Goal: Task Accomplishment & Management: Manage account settings

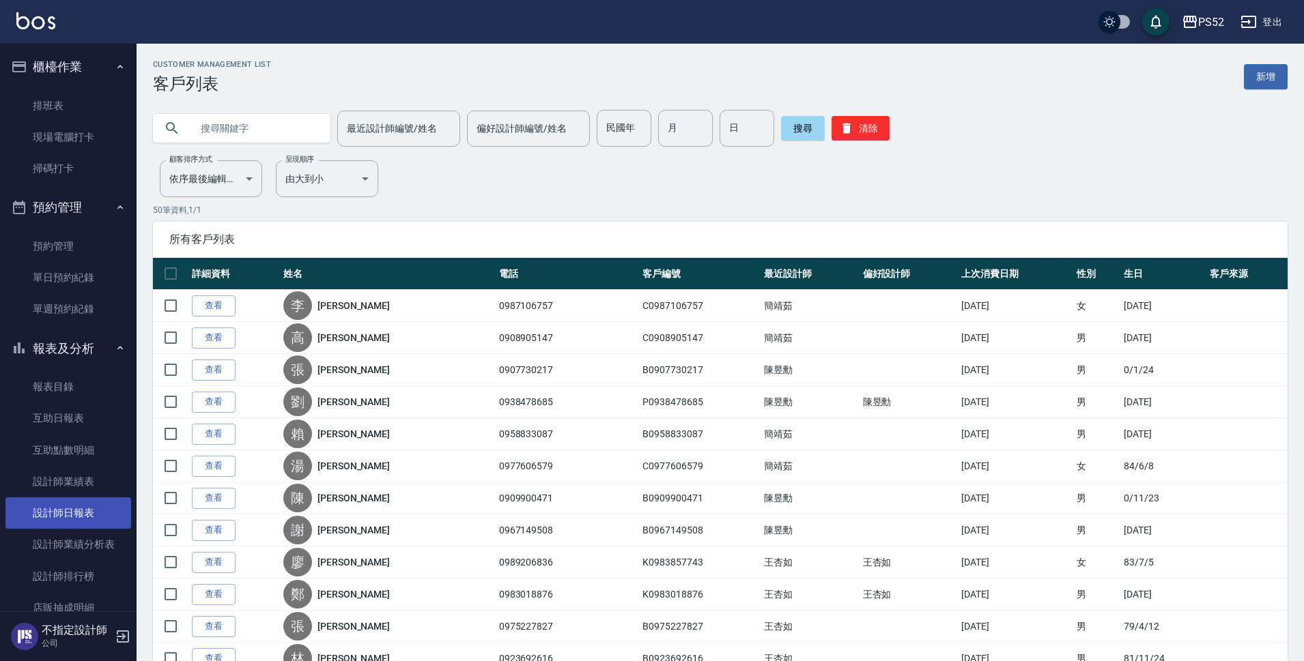
scroll to position [173, 0]
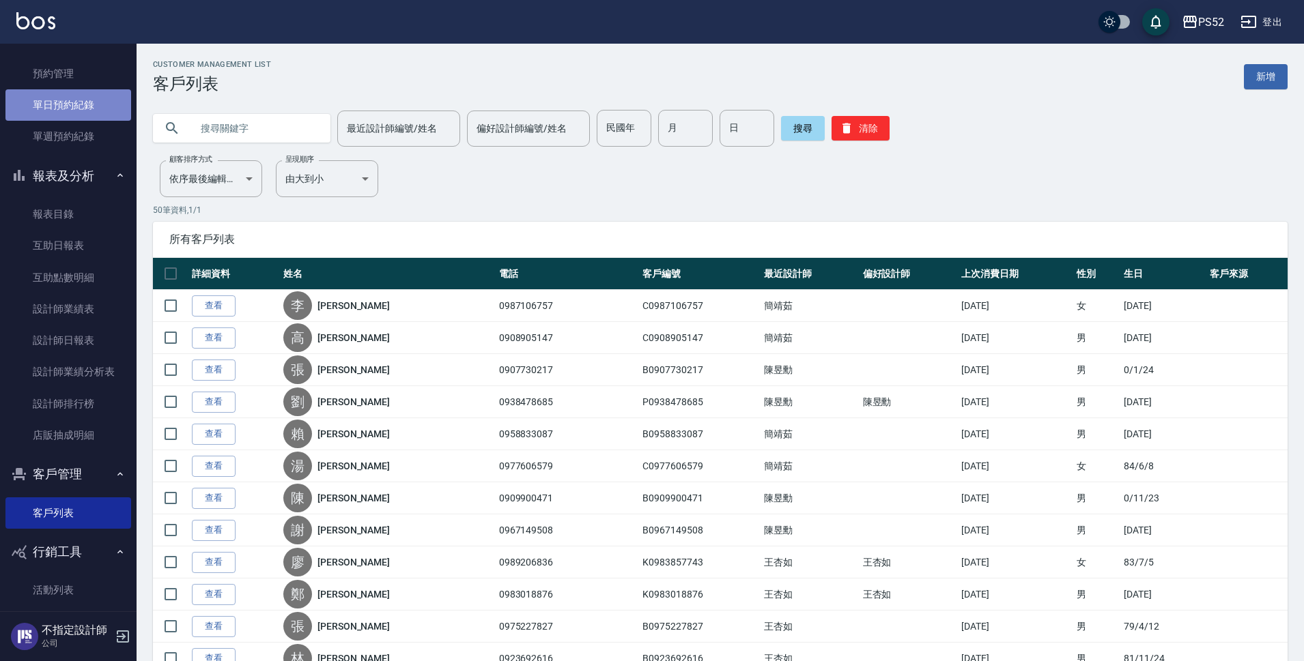
click at [85, 104] on link "單日預約紀錄" at bounding box center [68, 104] width 126 height 31
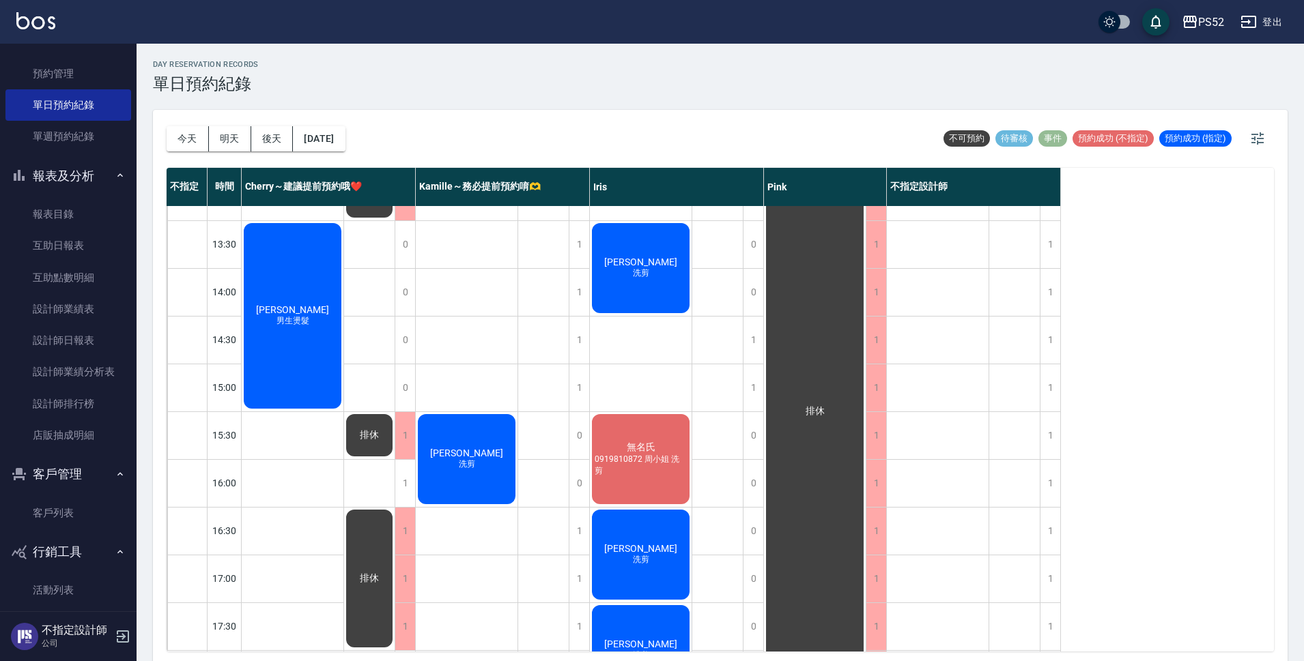
scroll to position [273, 0]
click at [239, 139] on button "明天" at bounding box center [230, 138] width 42 height 25
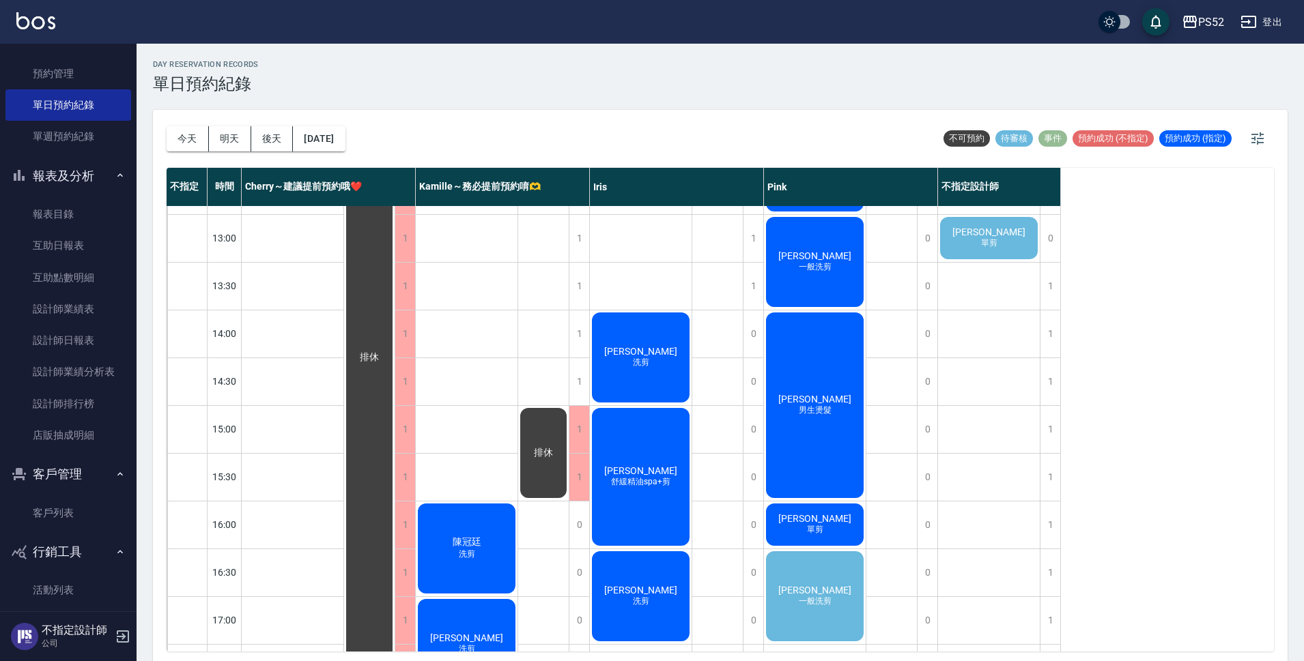
scroll to position [137, 0]
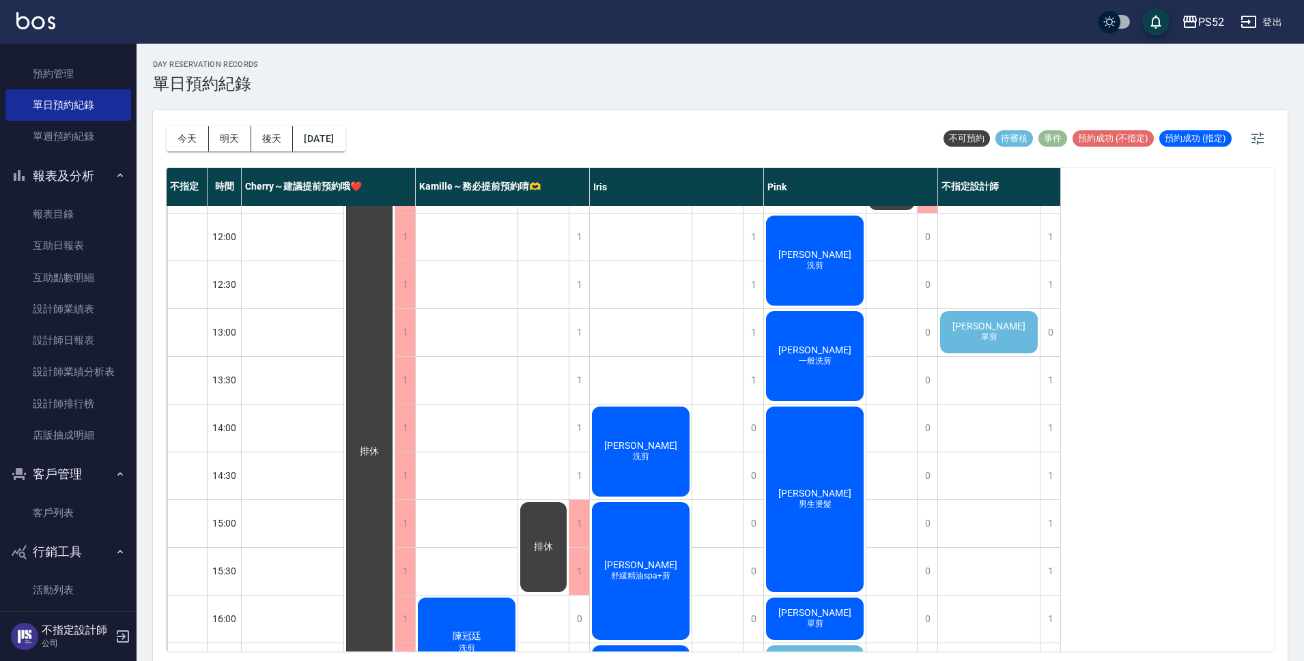
click at [978, 321] on span "郭佳佳" at bounding box center [988, 326] width 78 height 11
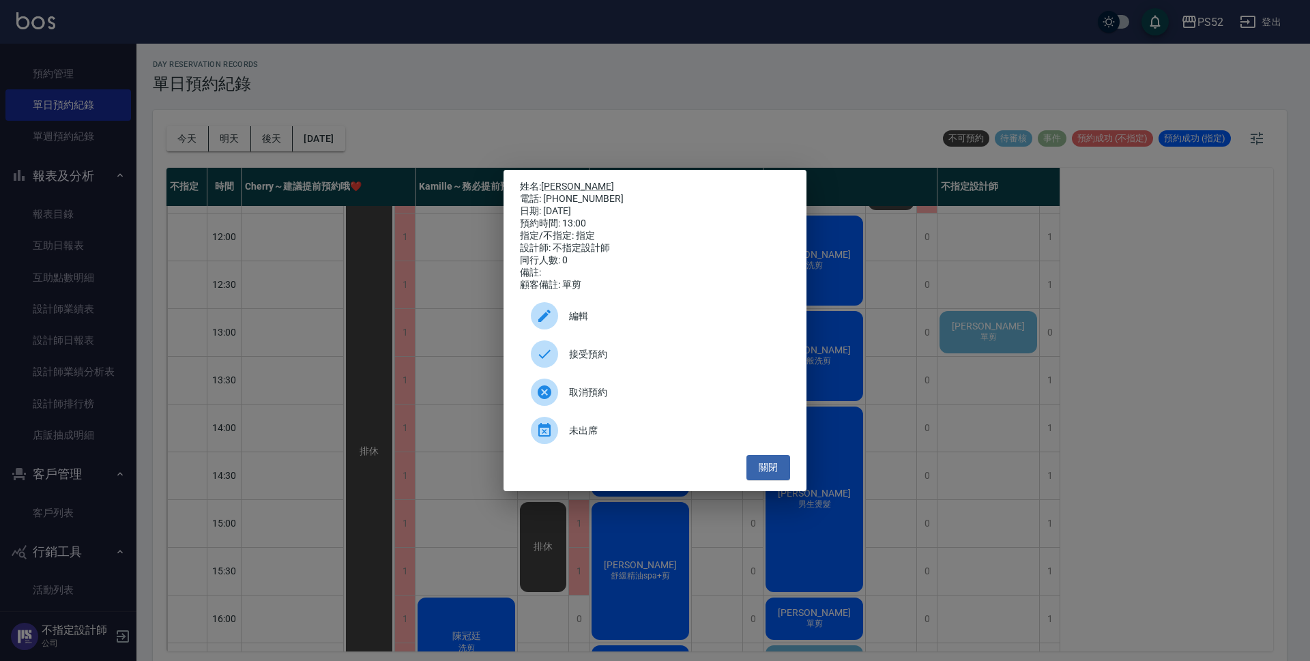
click at [656, 362] on span "接受預約" at bounding box center [674, 354] width 210 height 14
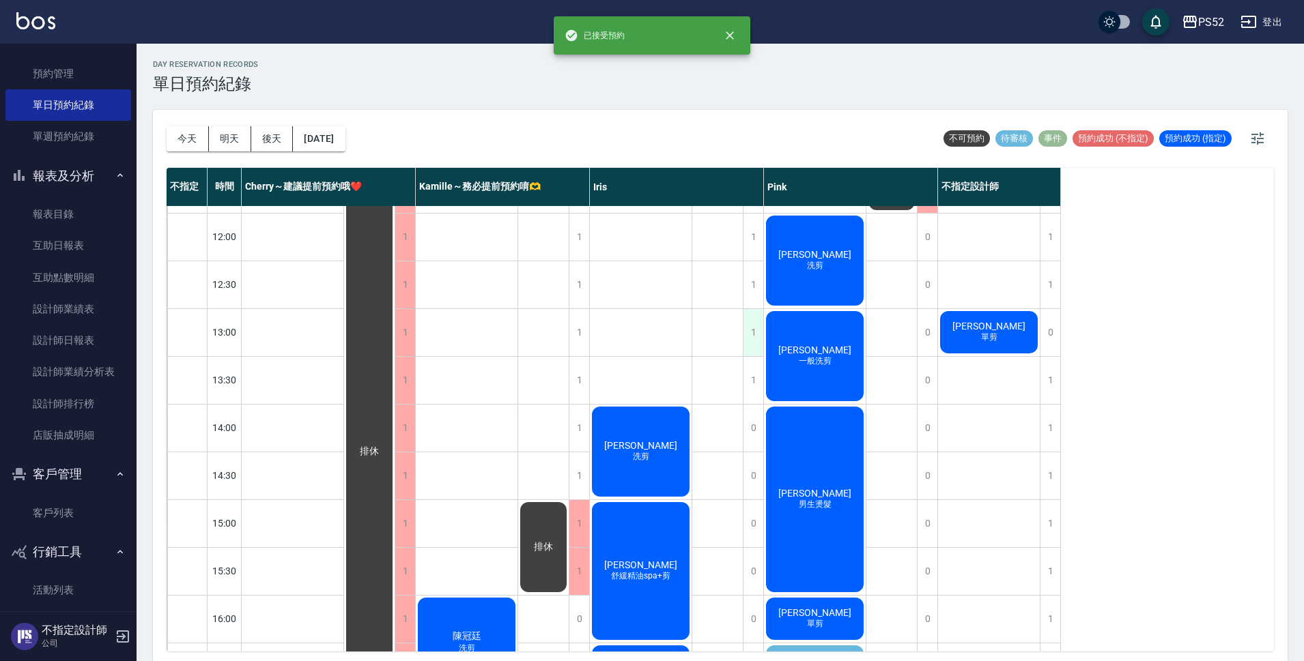
click at [754, 328] on div "1" at bounding box center [753, 332] width 20 height 47
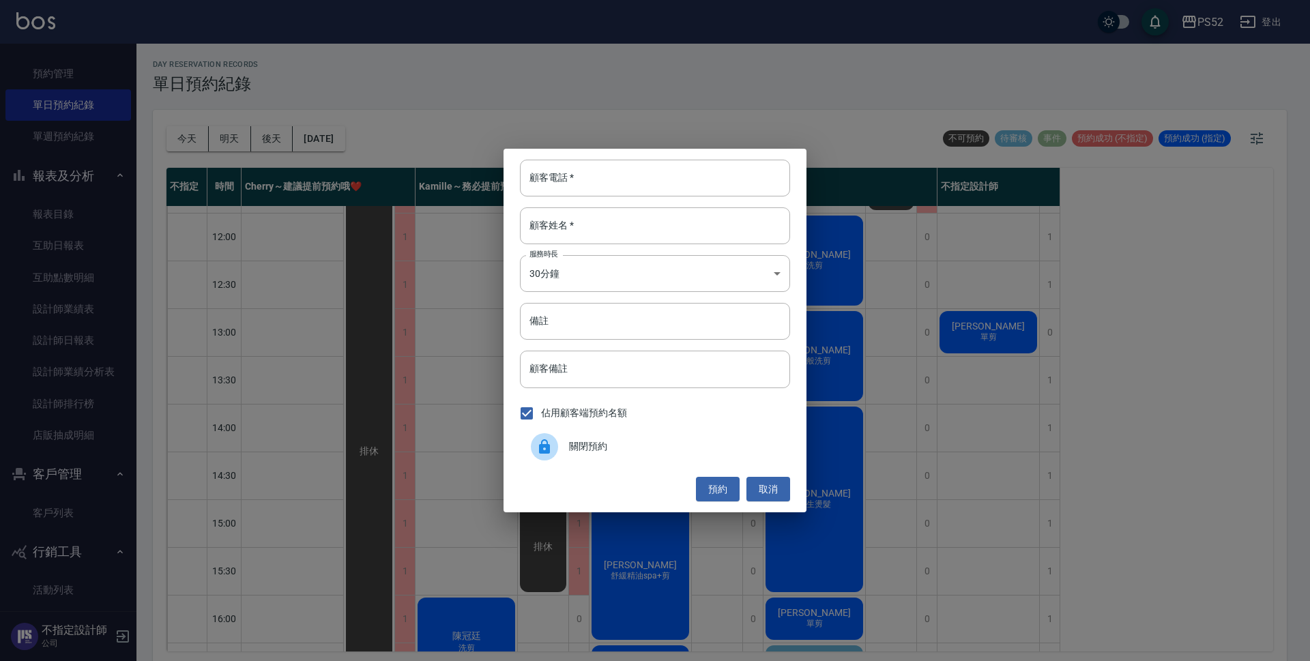
click at [646, 457] on div "關閉預約" at bounding box center [655, 447] width 270 height 38
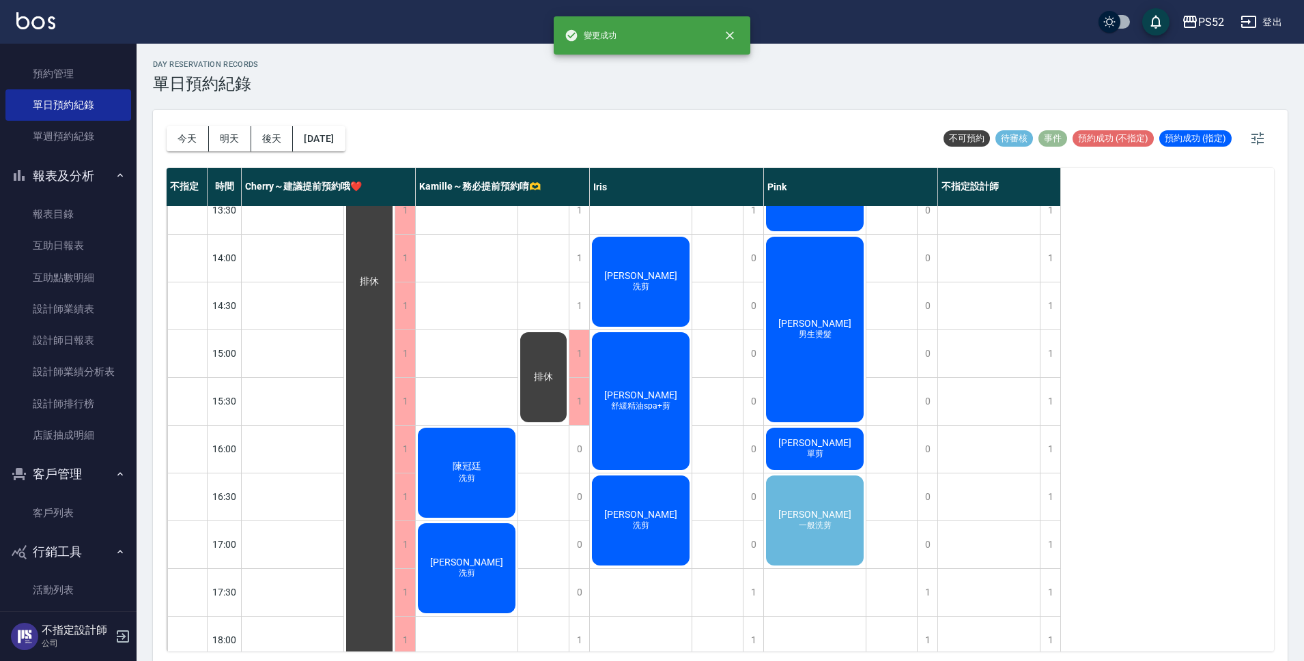
scroll to position [319, 0]
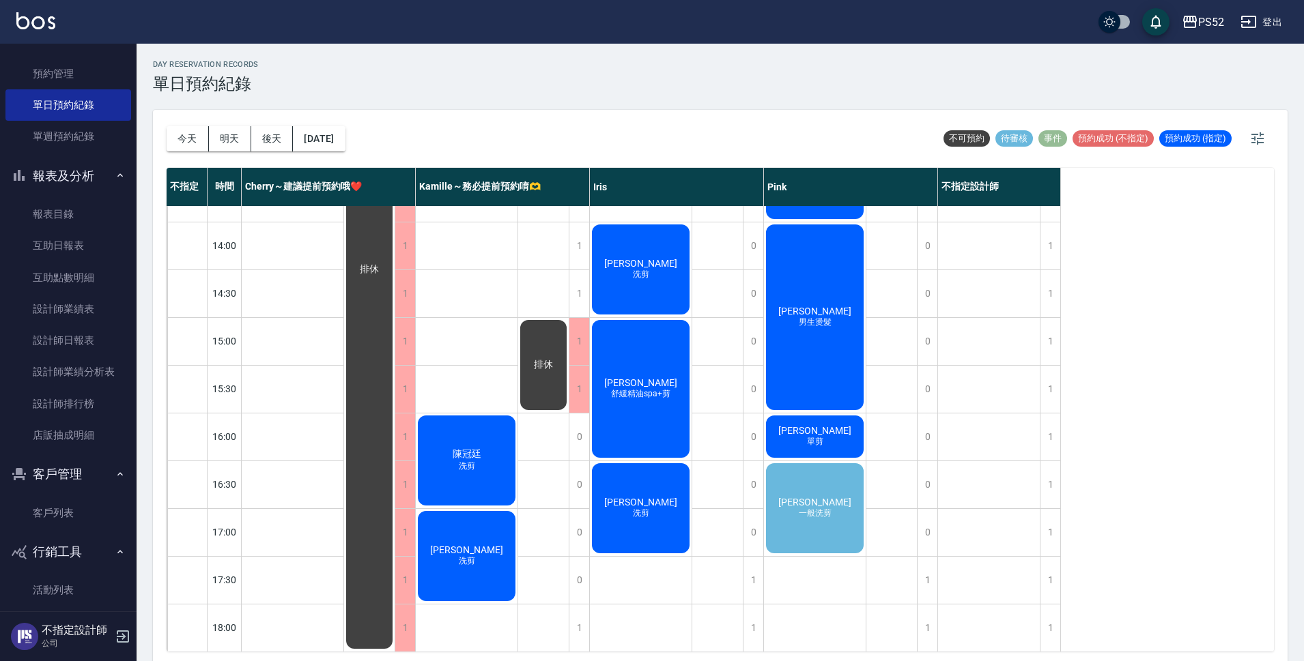
click at [815, 512] on span "一般洗剪" at bounding box center [815, 514] width 38 height 12
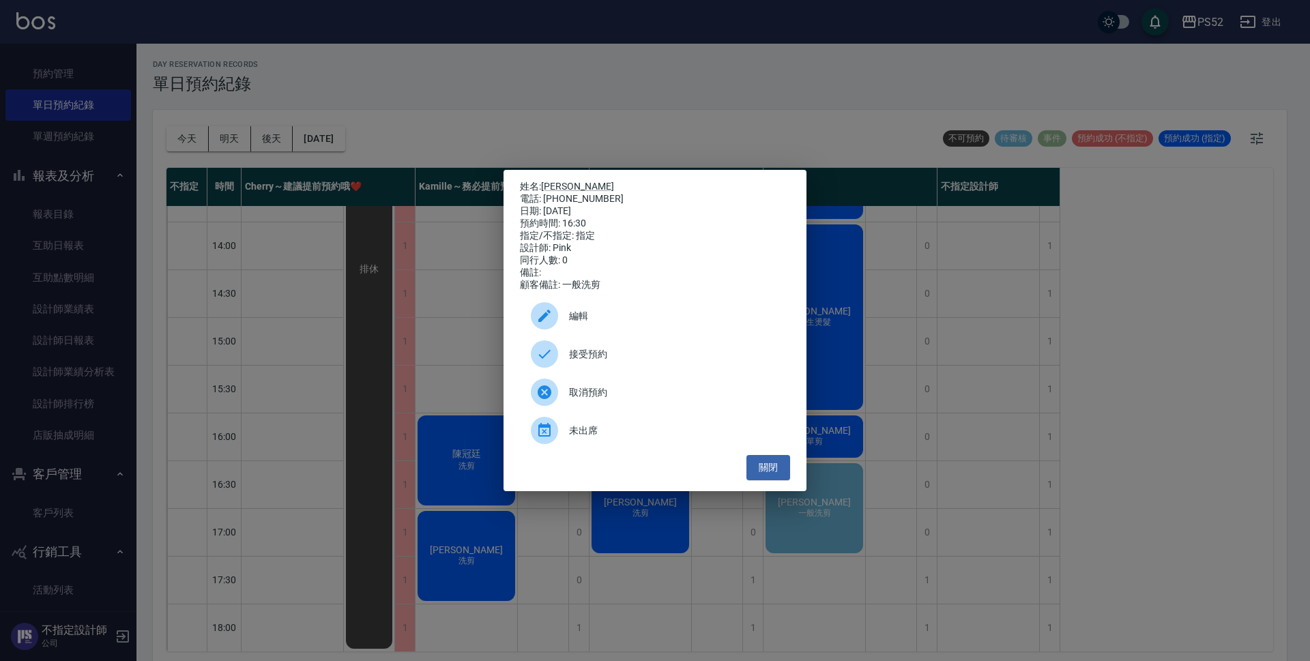
click at [641, 351] on div "接受預約" at bounding box center [655, 354] width 270 height 38
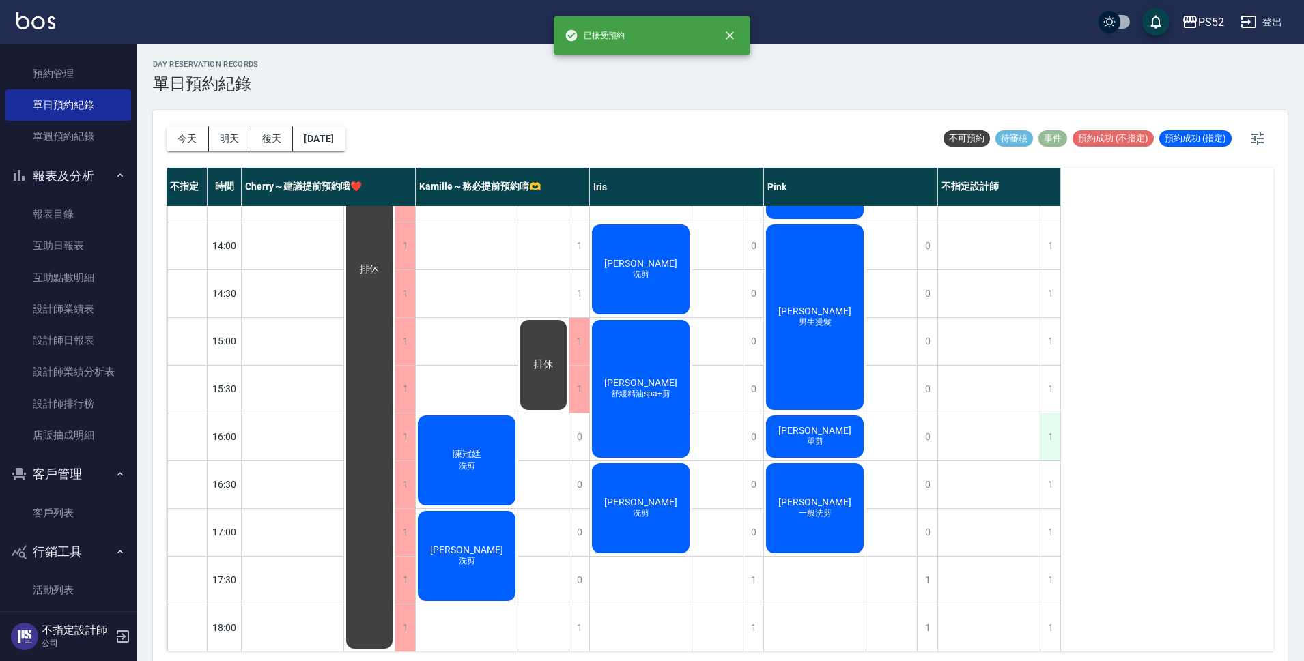
click at [1051, 429] on div "1" at bounding box center [1049, 437] width 20 height 47
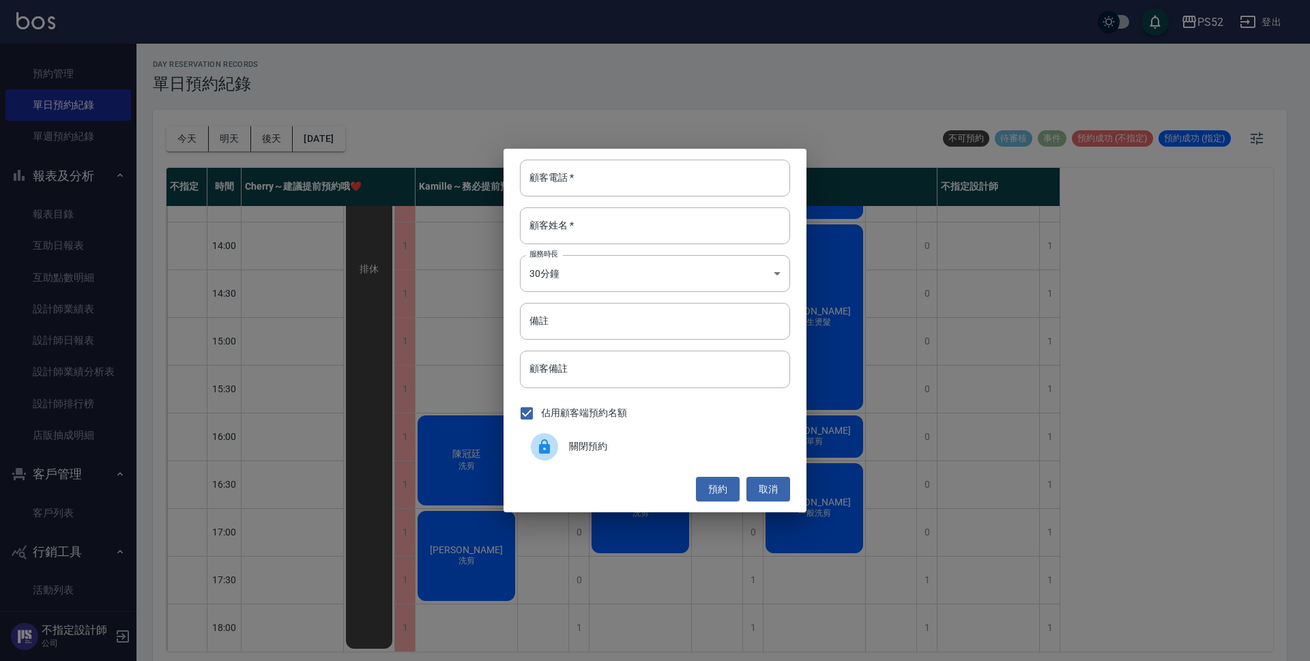
click at [577, 440] on span "關閉預約" at bounding box center [674, 447] width 210 height 14
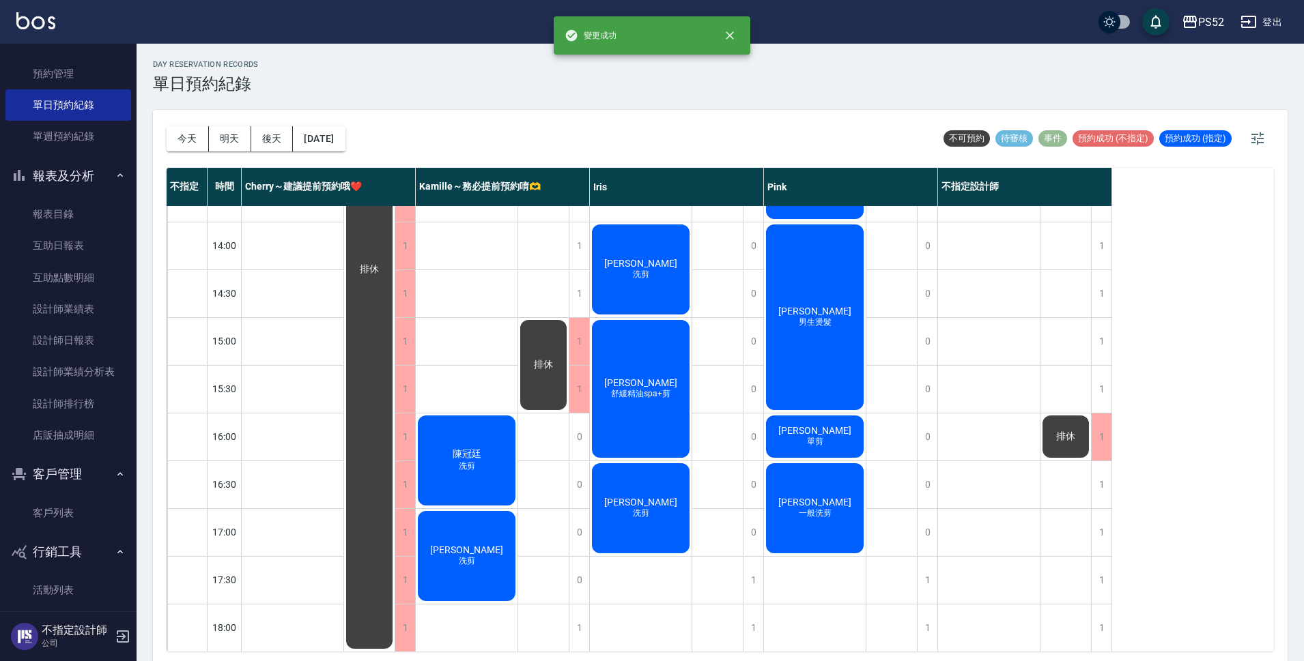
click at [1054, 489] on div "排休" at bounding box center [1065, 365] width 51 height 956
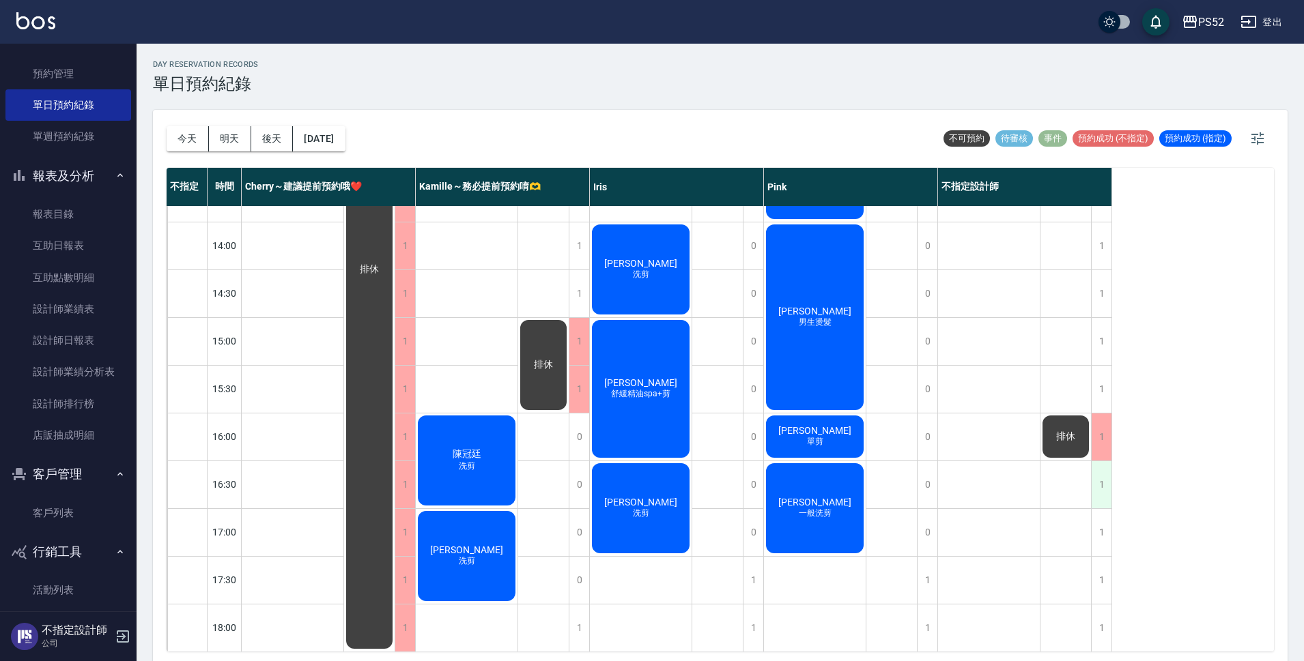
click at [1098, 495] on div "1" at bounding box center [1101, 484] width 20 height 47
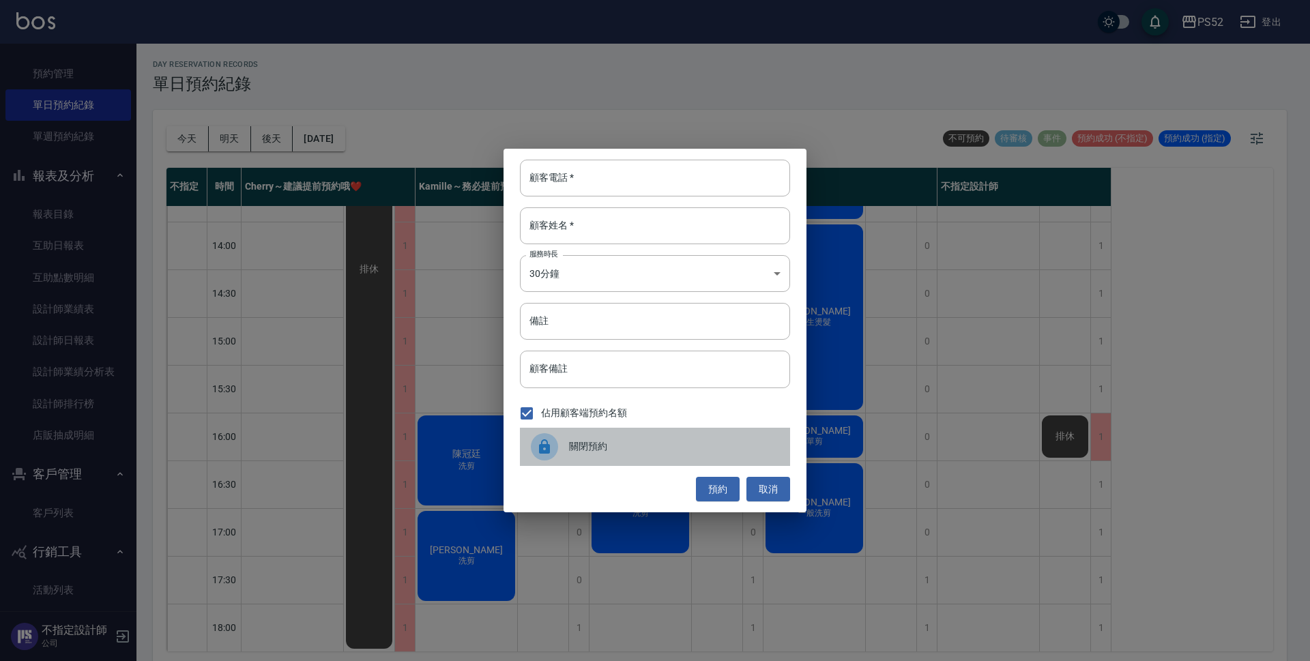
click at [713, 440] on span "關閉預約" at bounding box center [674, 447] width 210 height 14
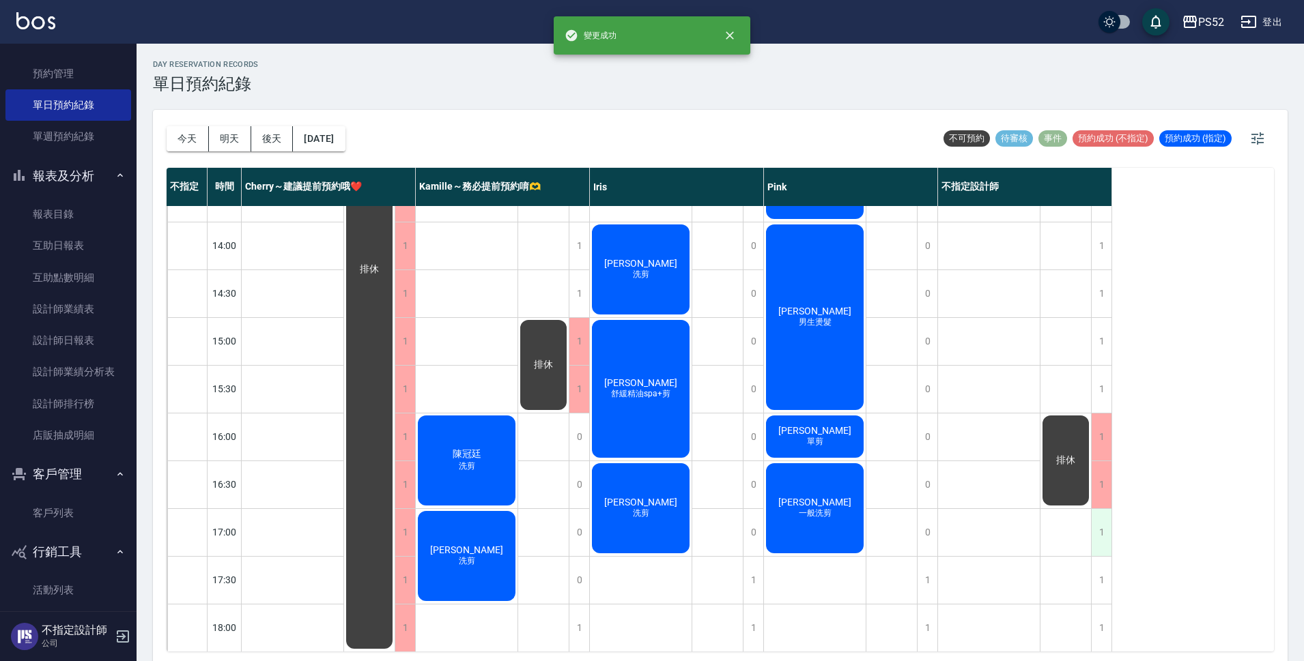
click at [1102, 527] on div "1" at bounding box center [1101, 532] width 20 height 47
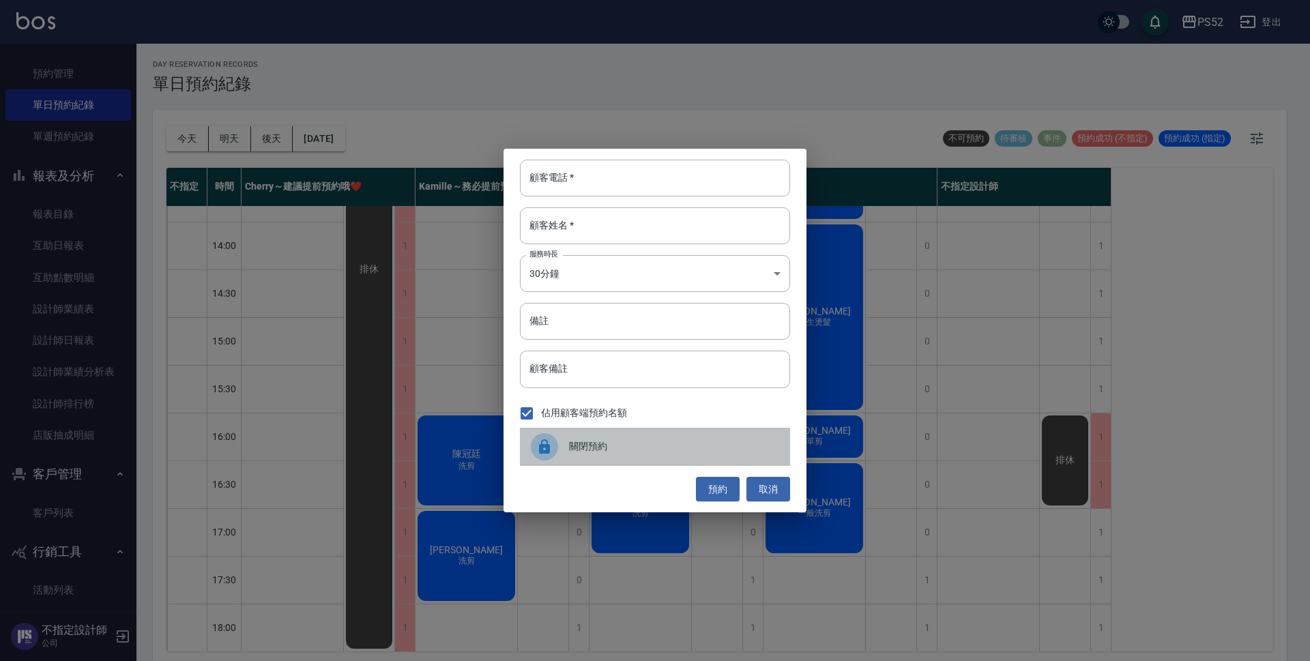
click at [681, 453] on span "關閉預約" at bounding box center [674, 447] width 210 height 14
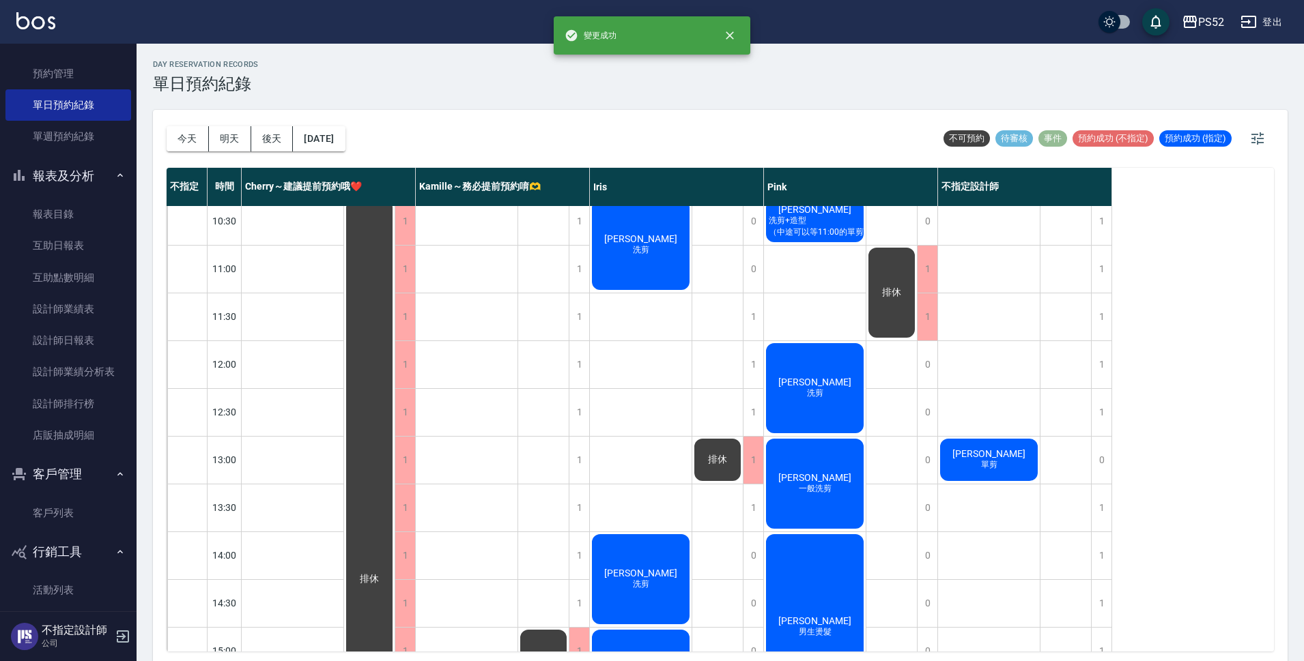
scroll to position [0, 0]
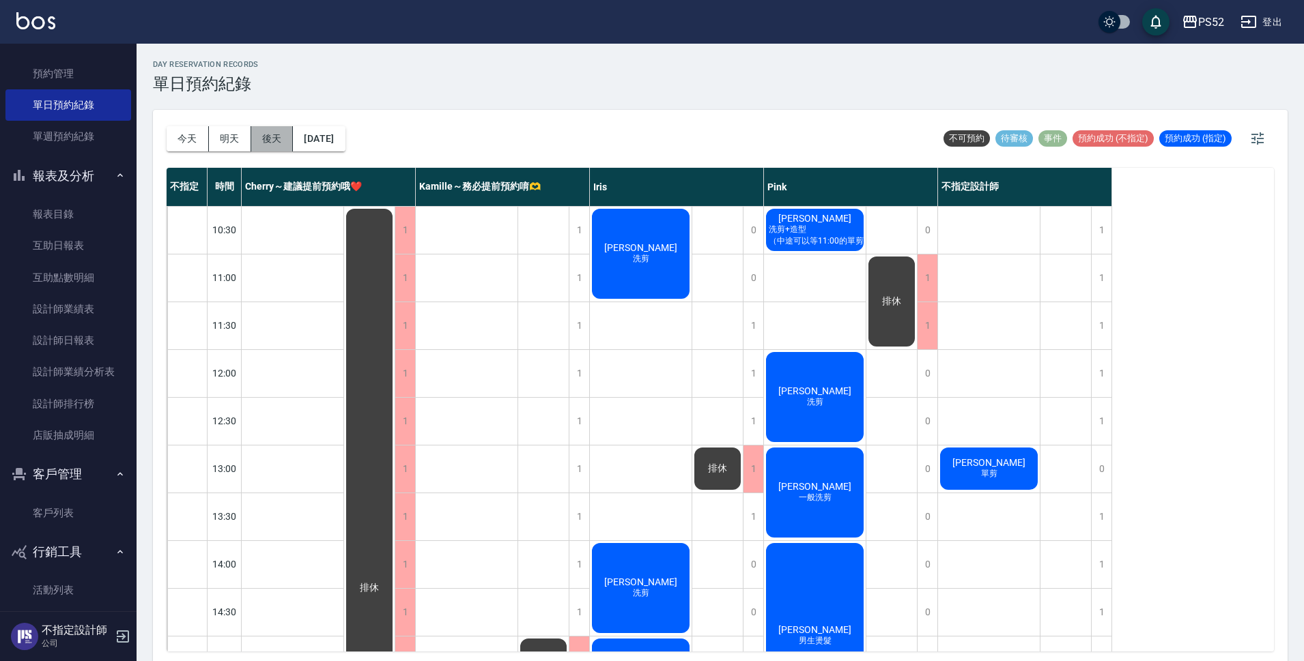
click at [272, 137] on button "後天" at bounding box center [272, 138] width 42 height 25
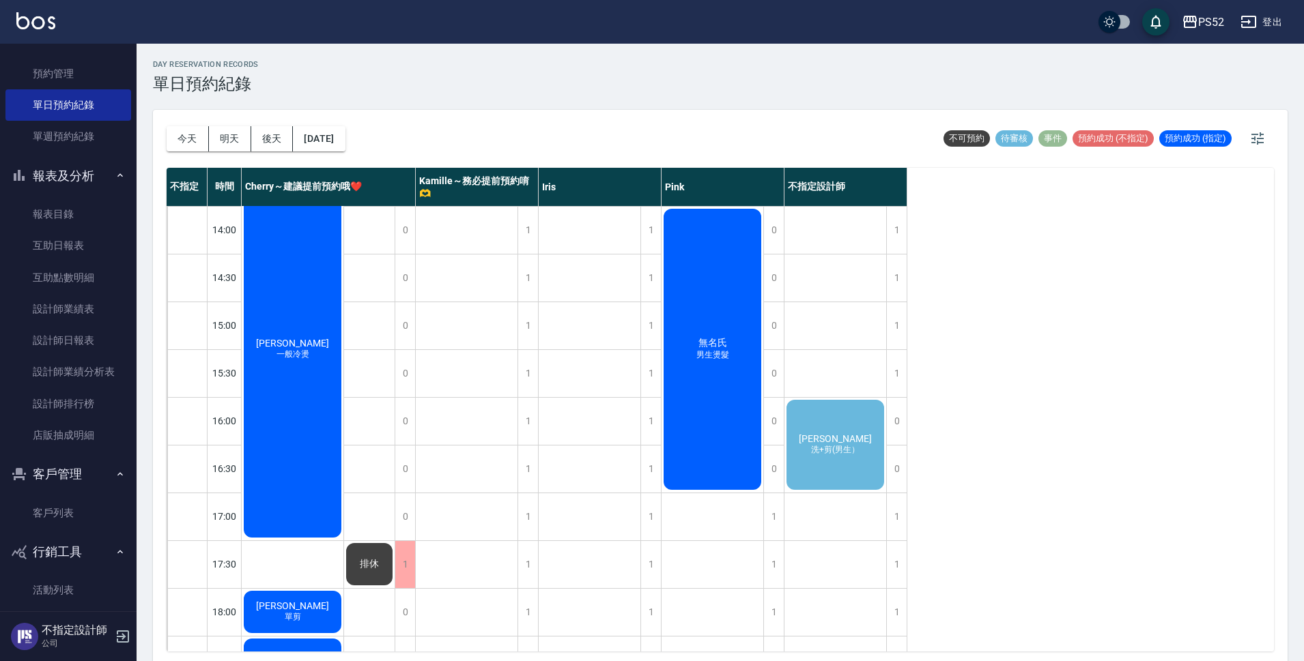
scroll to position [341, 0]
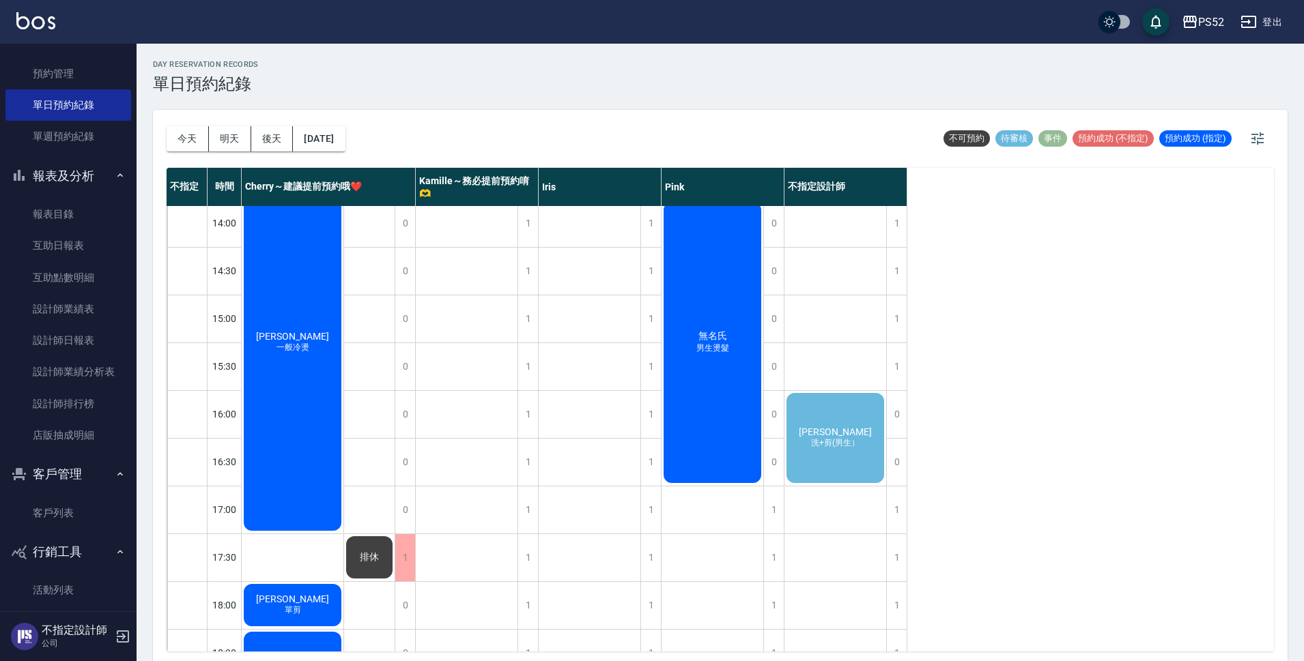
click at [827, 423] on div "鄧毓峯 洗+剪(男生）" at bounding box center [835, 438] width 102 height 94
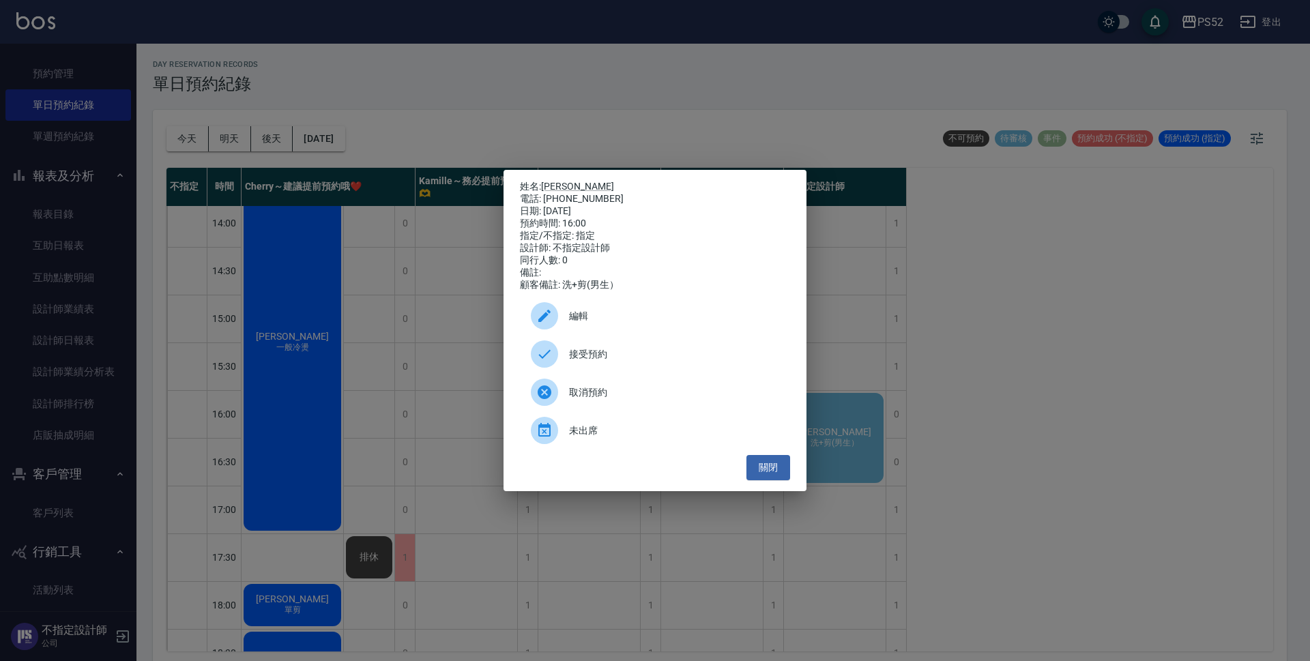
click at [601, 360] on span "接受預約" at bounding box center [674, 354] width 210 height 14
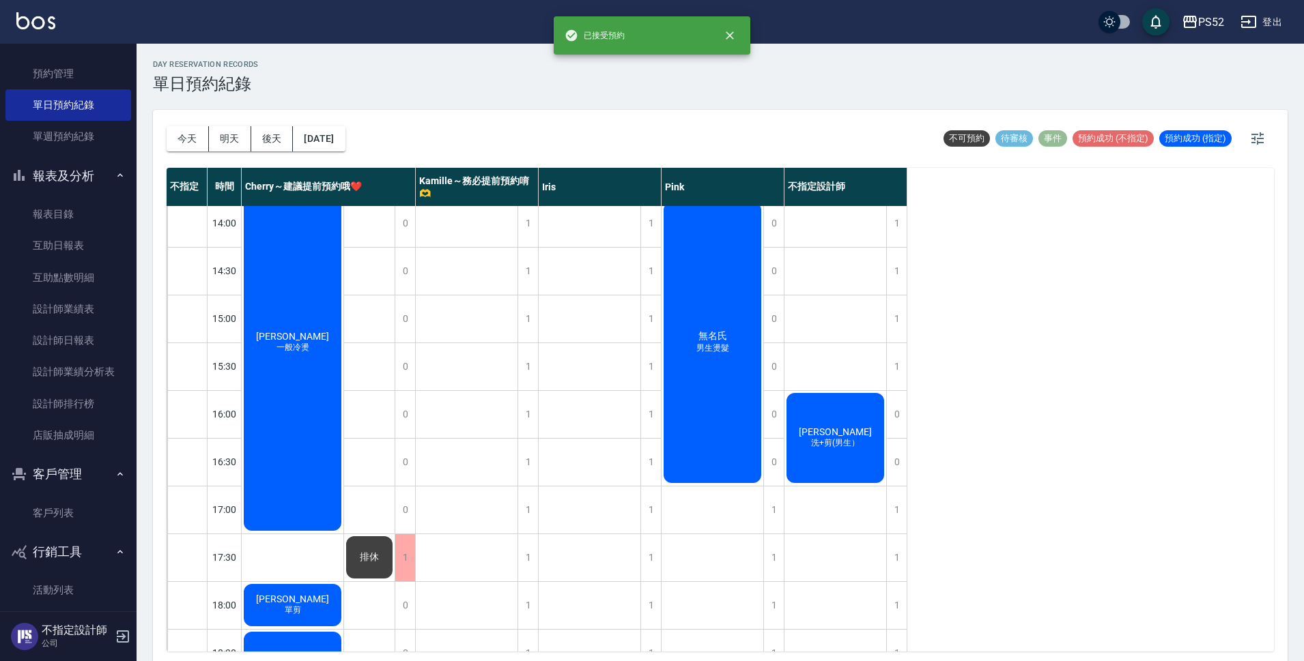
click at [851, 427] on span "[PERSON_NAME]" at bounding box center [835, 432] width 78 height 11
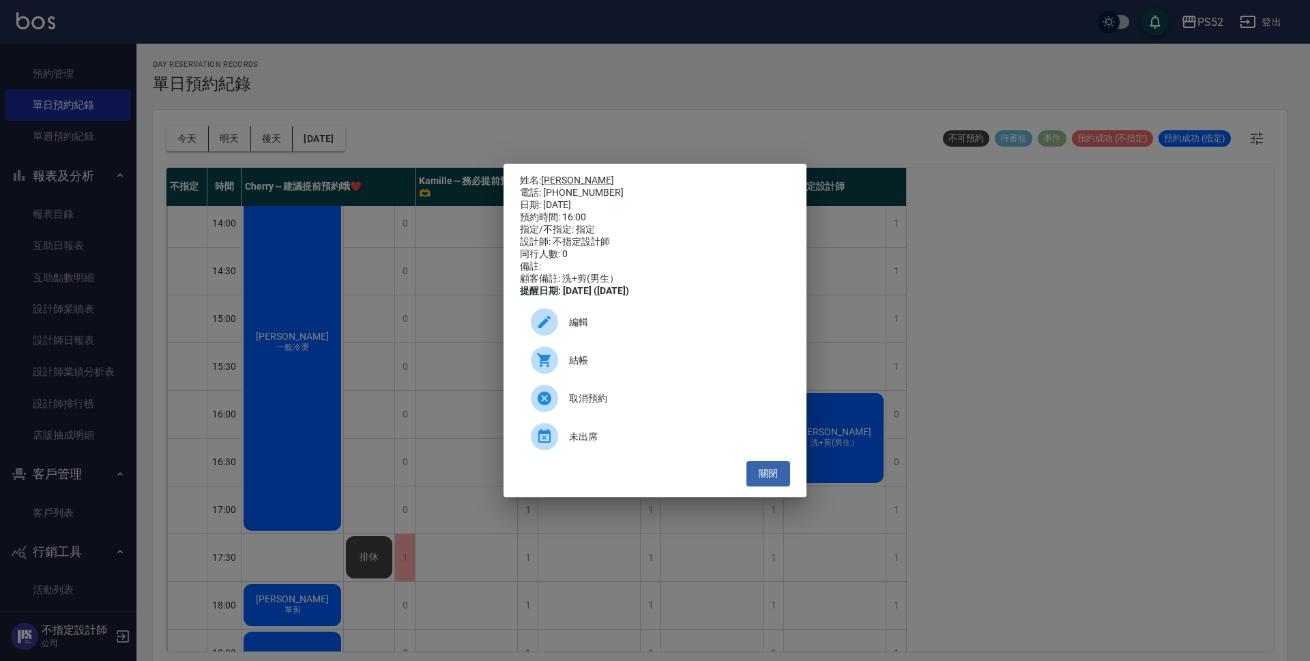
click at [566, 187] on div "電話: 0953080919" at bounding box center [655, 193] width 270 height 12
click at [545, 175] on link "[PERSON_NAME]" at bounding box center [577, 180] width 73 height 11
click at [768, 474] on button "關閉" at bounding box center [769, 473] width 44 height 25
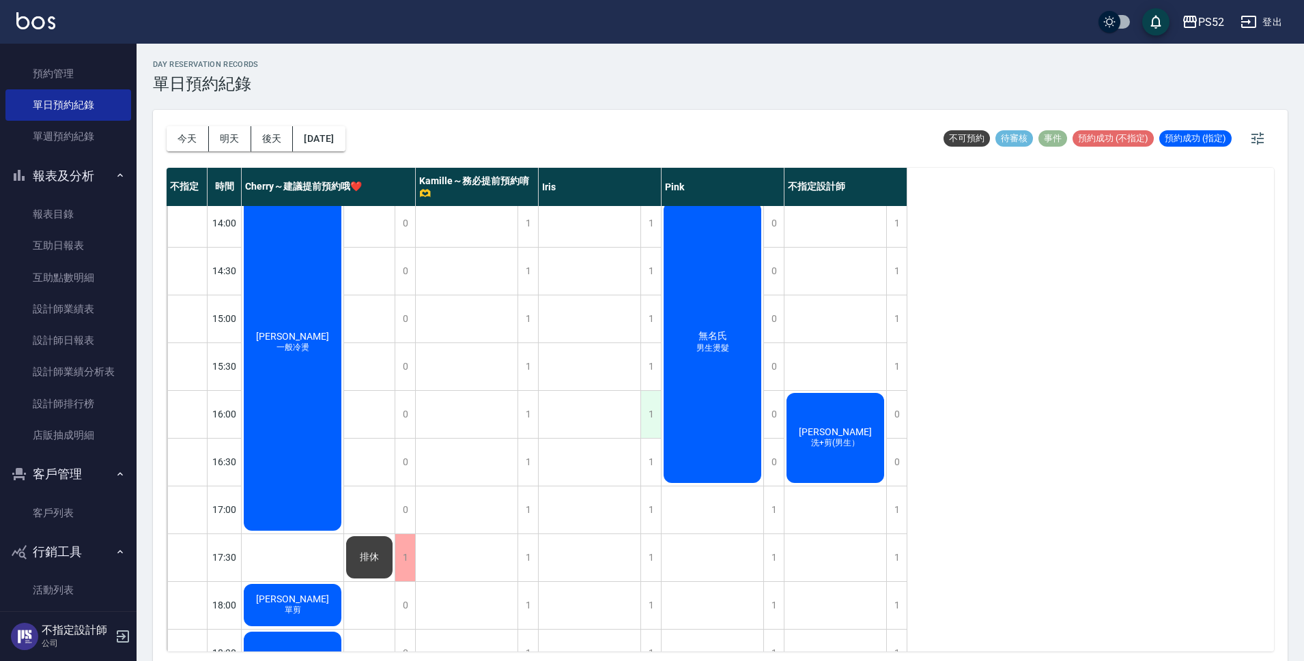
click at [648, 411] on div "1" at bounding box center [650, 414] width 20 height 47
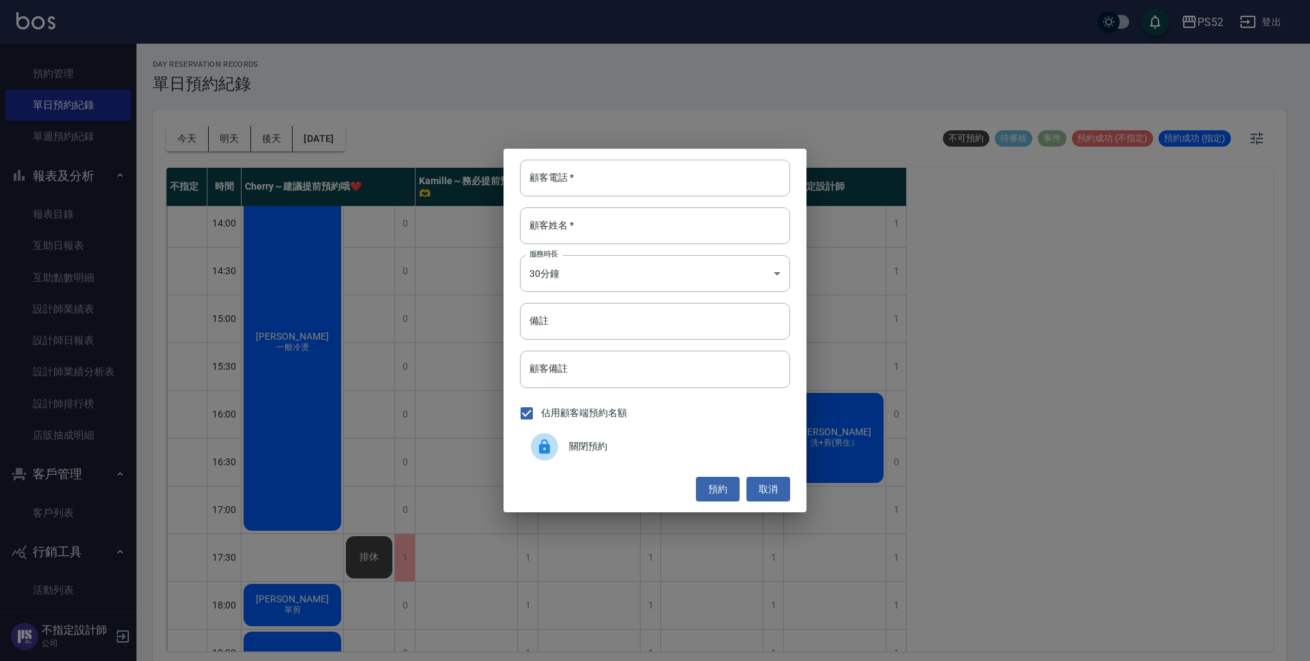
click at [578, 443] on span "關閉預約" at bounding box center [674, 447] width 210 height 14
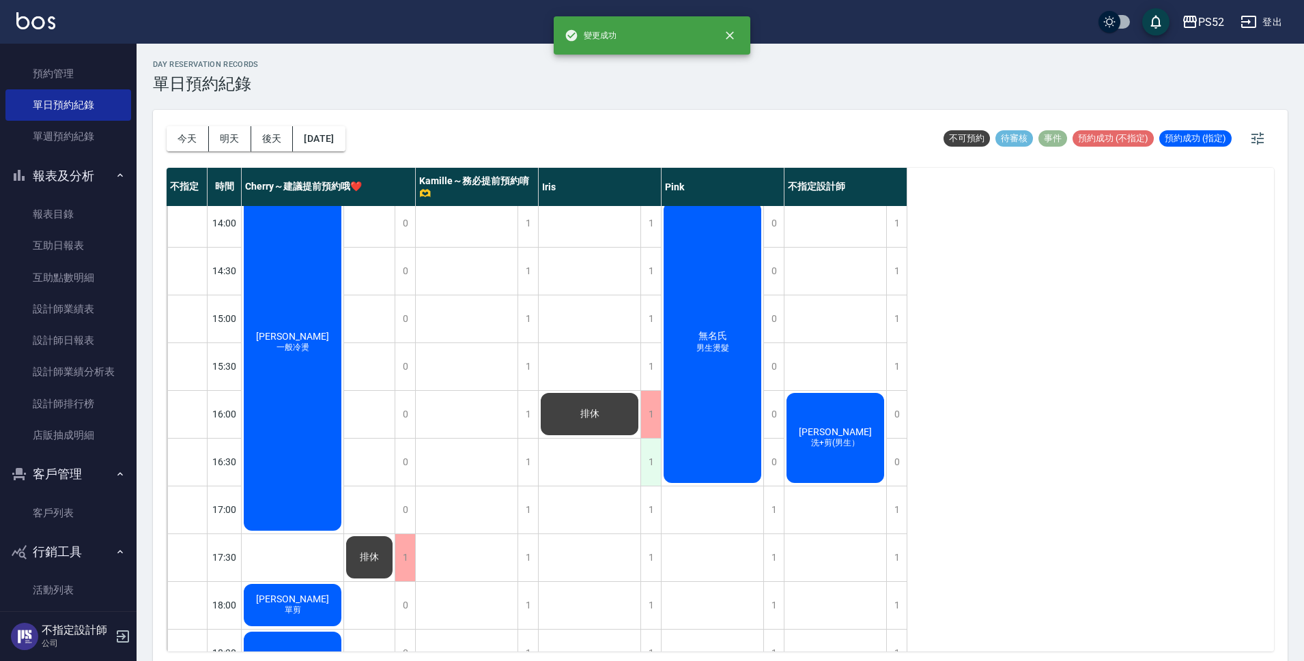
click at [656, 465] on div "1" at bounding box center [650, 462] width 20 height 47
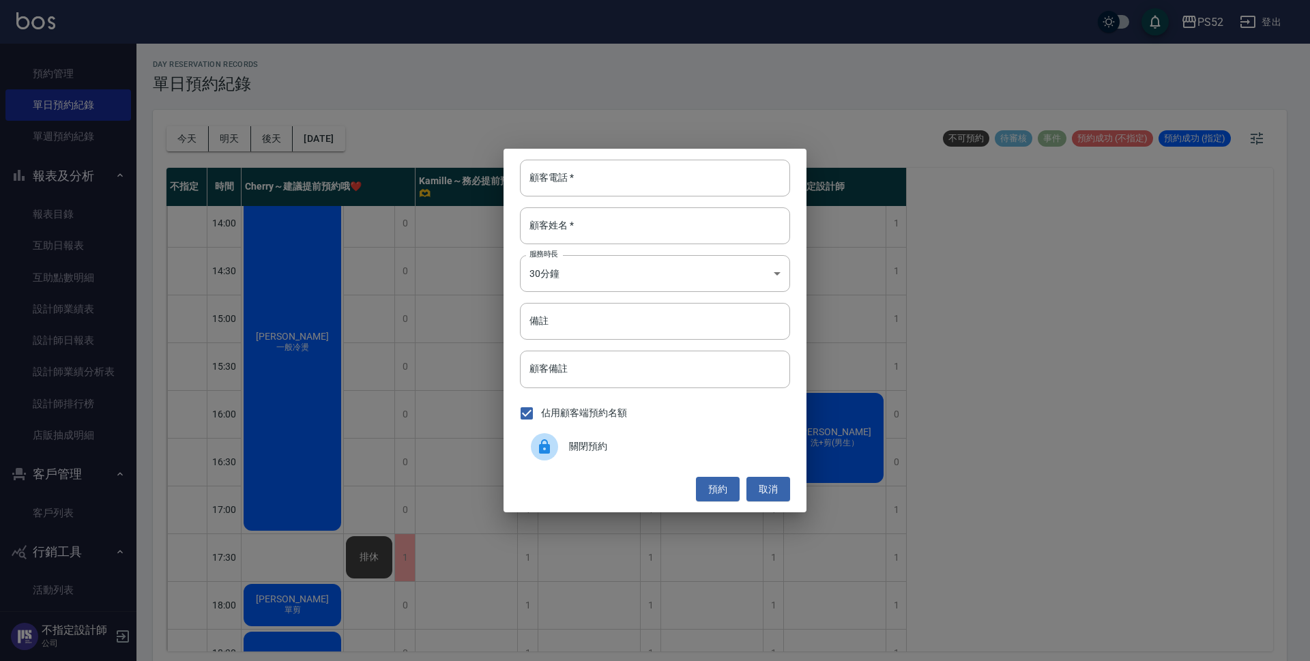
click at [608, 448] on span "關閉預約" at bounding box center [674, 447] width 210 height 14
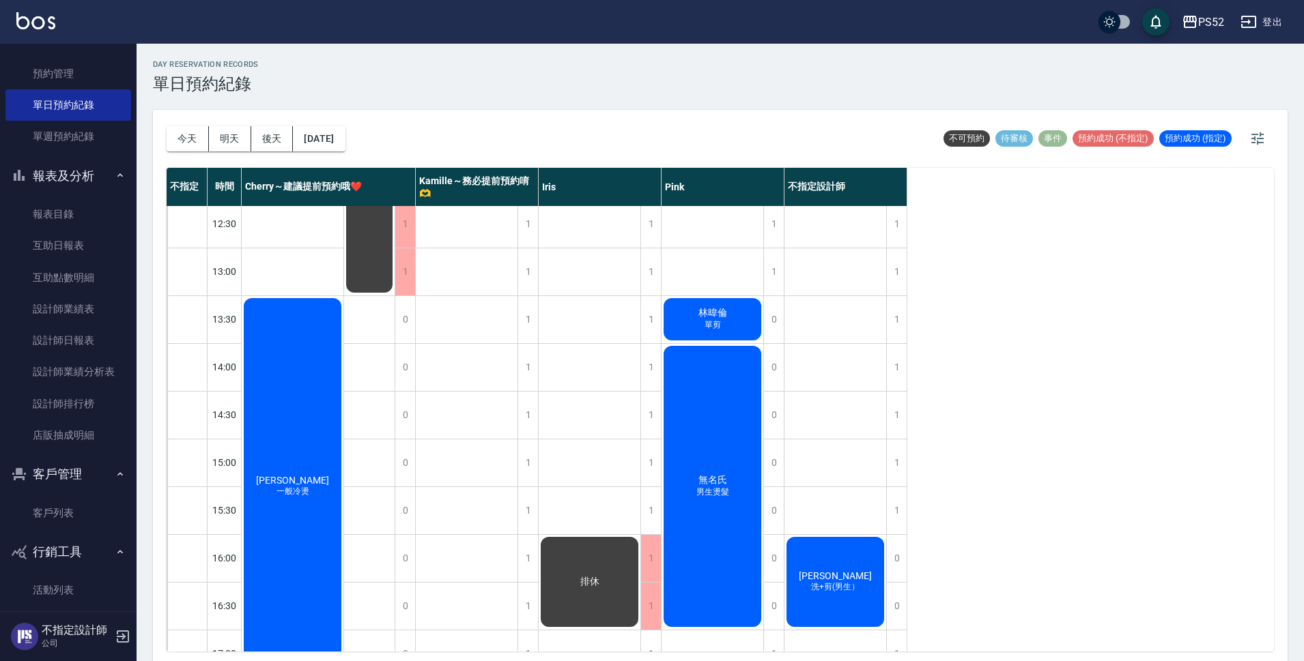
scroll to position [319, 0]
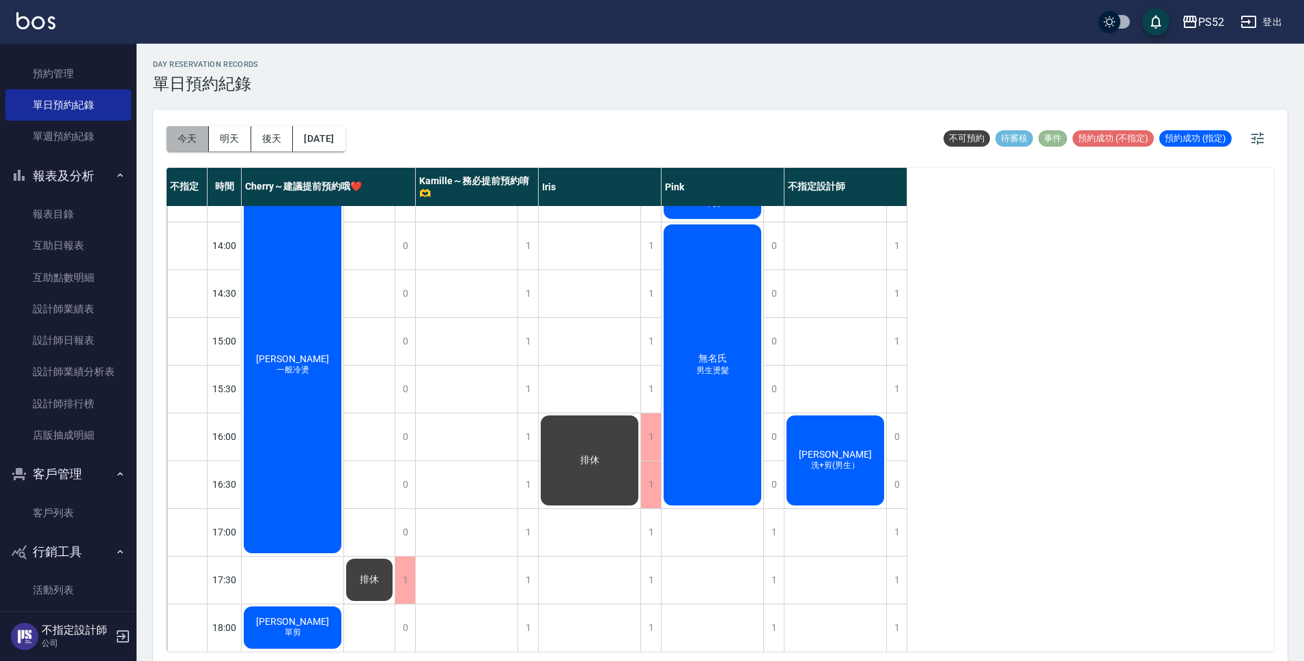
click at [174, 141] on button "今天" at bounding box center [188, 138] width 42 height 25
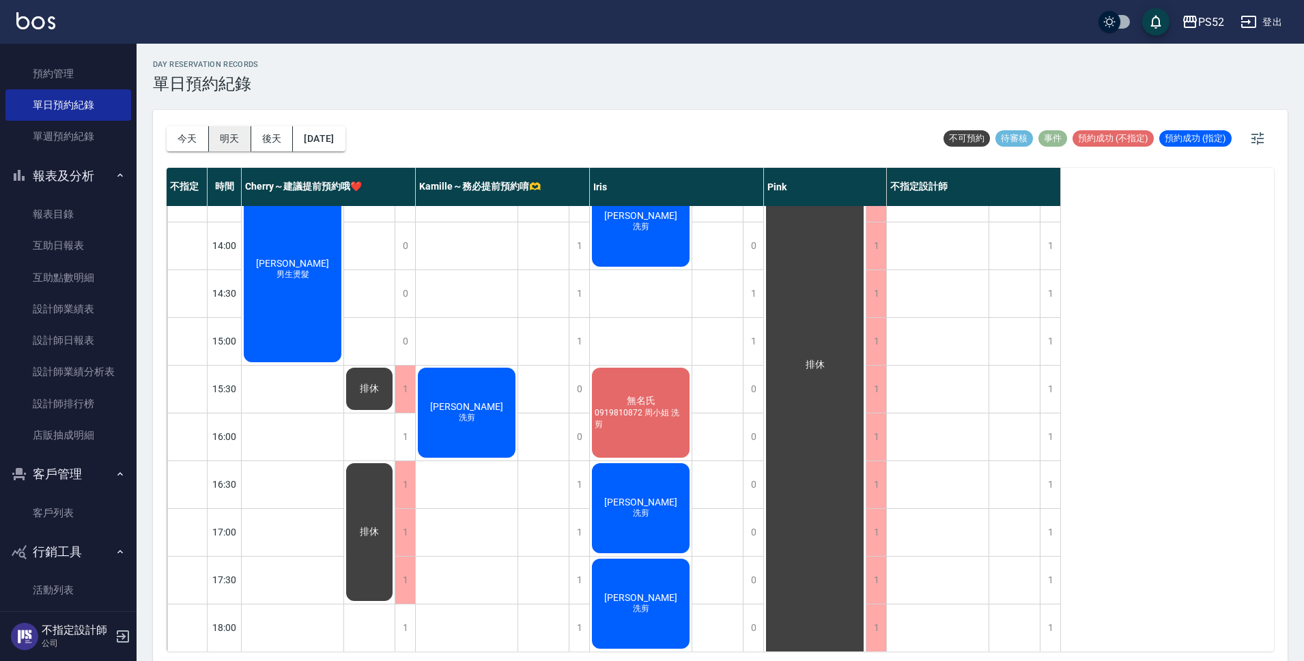
click at [224, 140] on button "明天" at bounding box center [230, 138] width 42 height 25
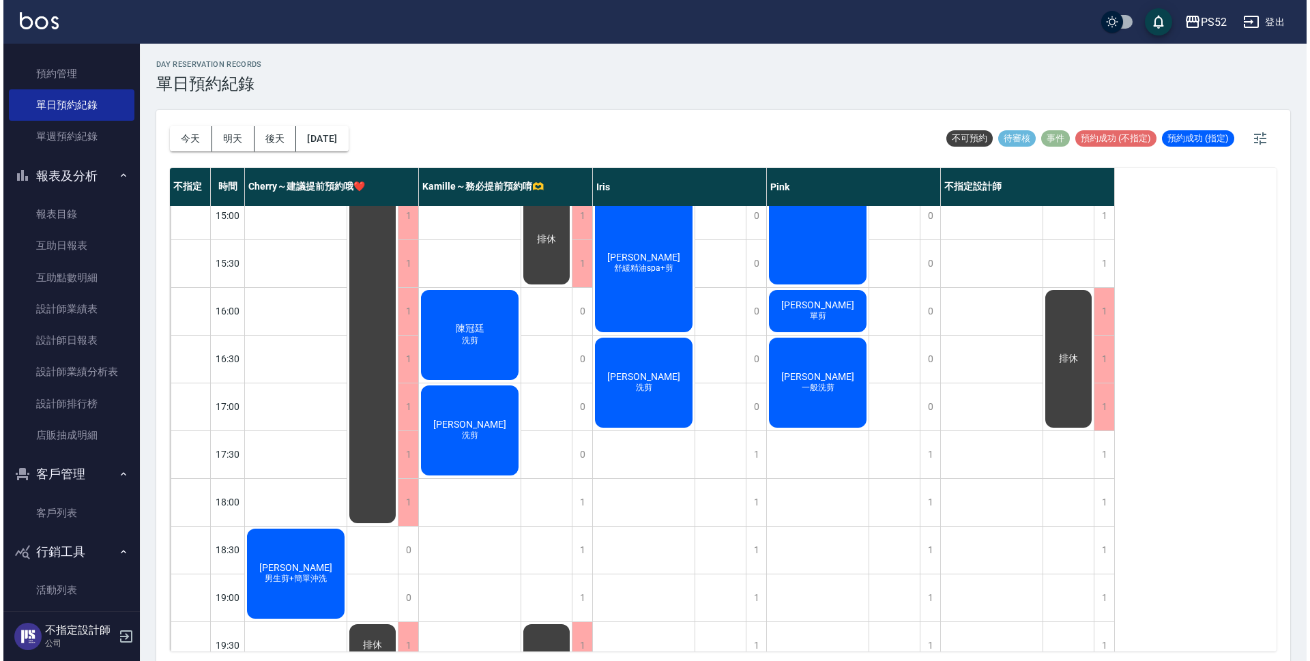
scroll to position [522, 0]
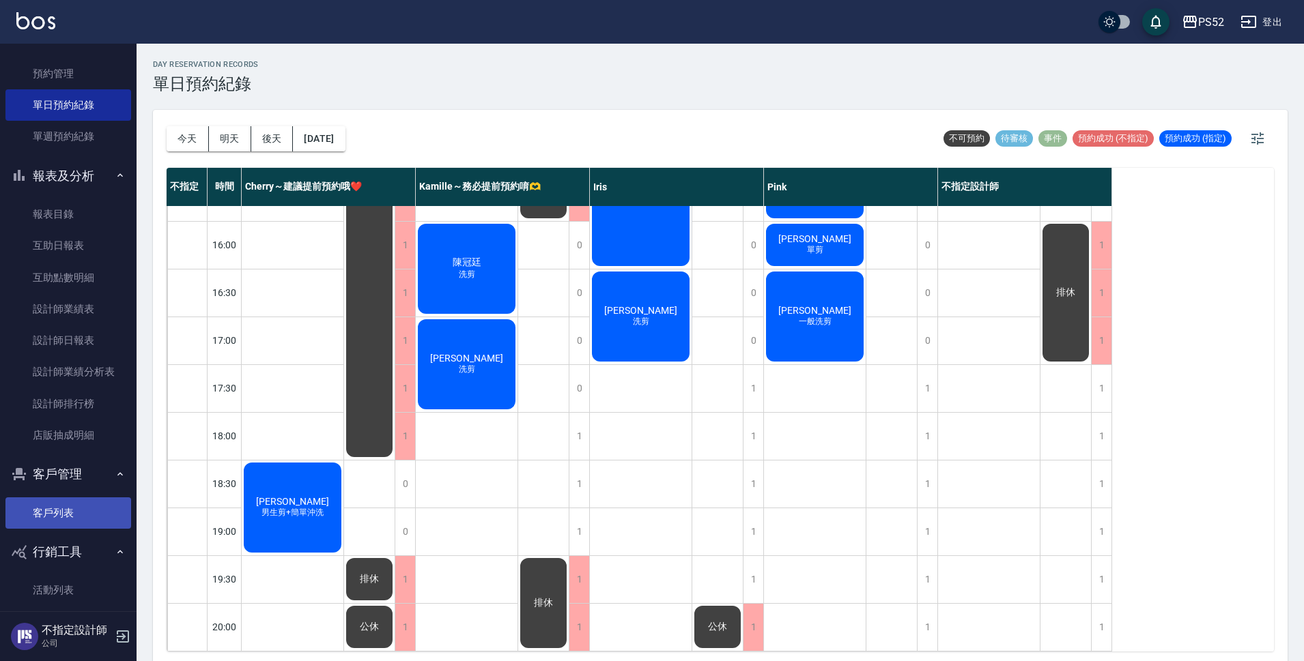
click at [63, 502] on link "客戶列表" at bounding box center [68, 513] width 126 height 31
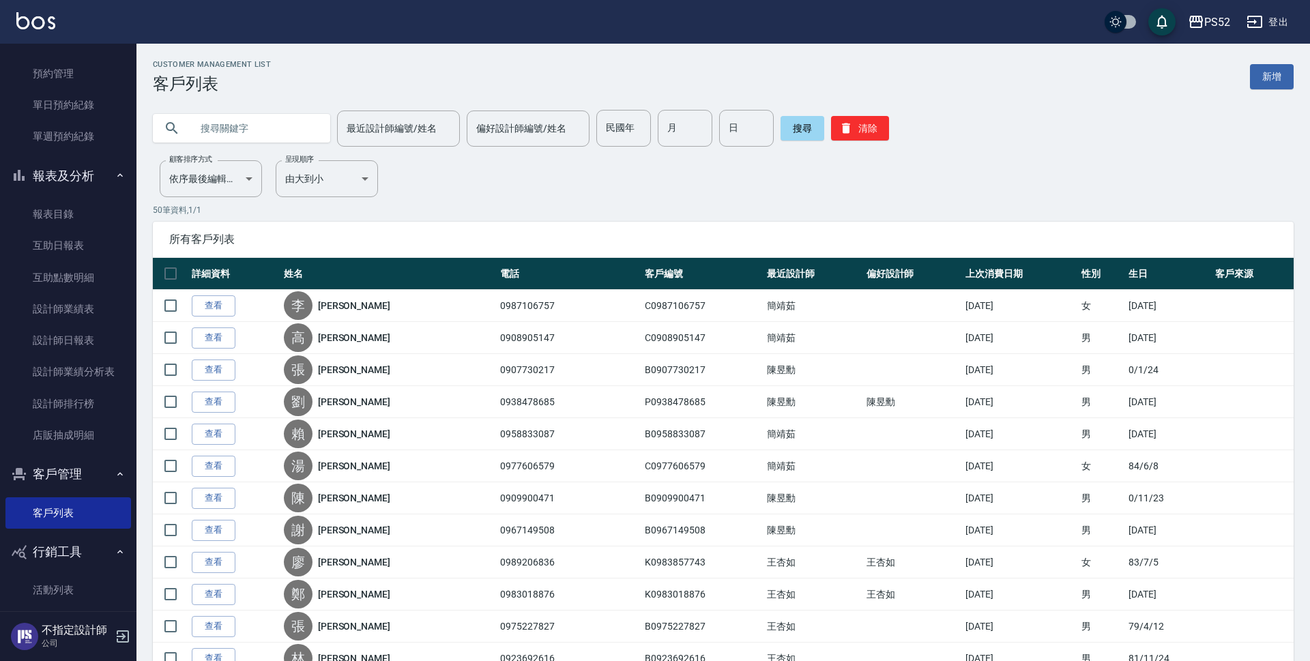
click at [258, 124] on input "text" at bounding box center [255, 128] width 128 height 37
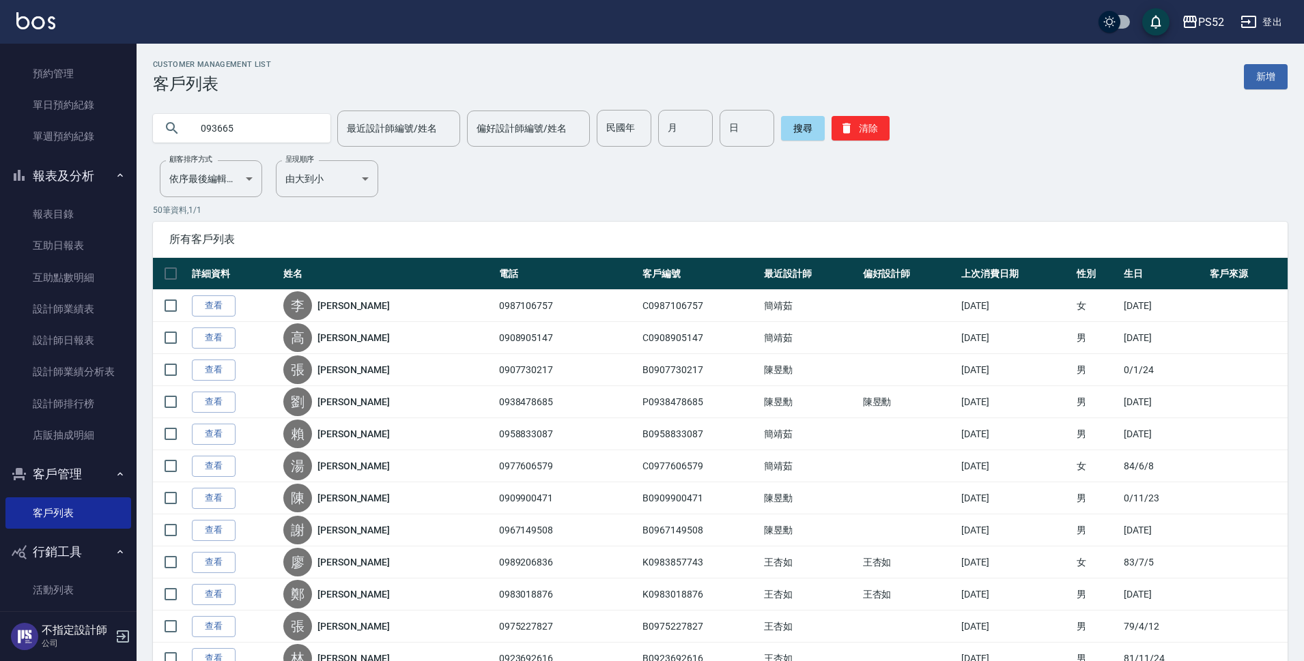
type input "093665"
